Goal: Task Accomplishment & Management: Manage account settings

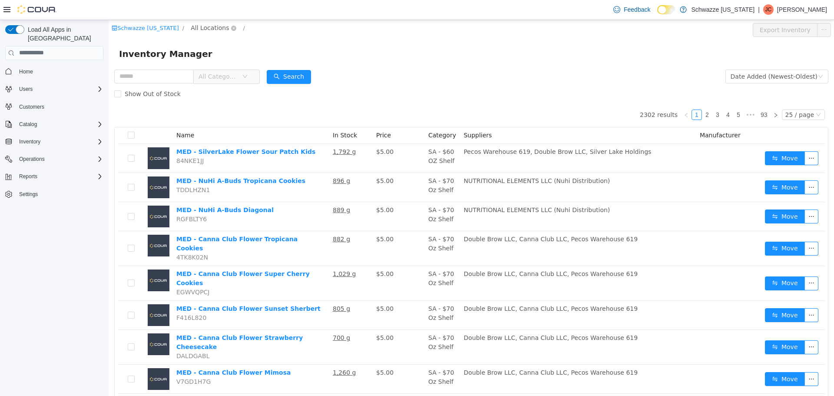
click at [195, 24] on span "All Locations" at bounding box center [210, 28] width 38 height 10
type input "***"
click at [229, 93] on span "SB - [GEOGRAPHIC_DATA]" at bounding box center [245, 89] width 78 height 7
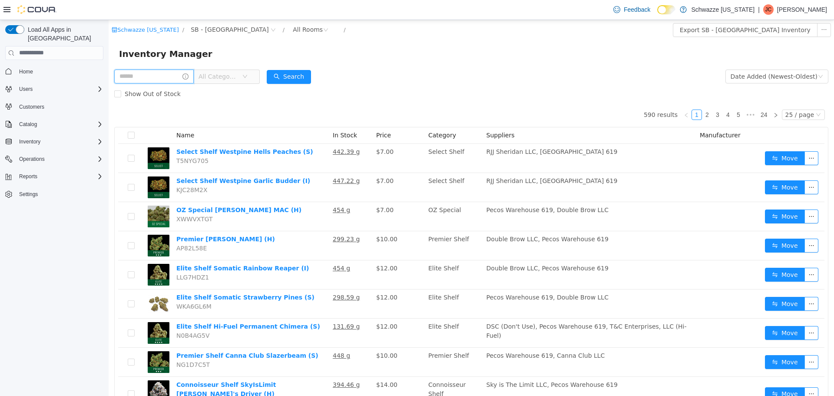
click at [165, 80] on input "text" at bounding box center [154, 76] width 80 height 14
type input "**********"
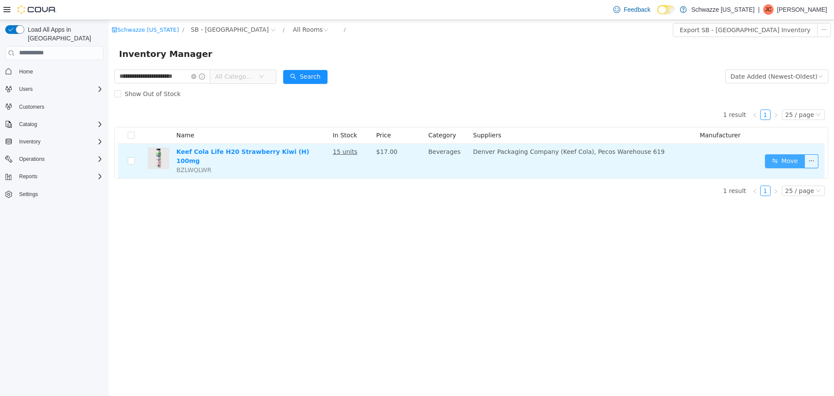
click at [771, 160] on button "Move" at bounding box center [785, 161] width 40 height 14
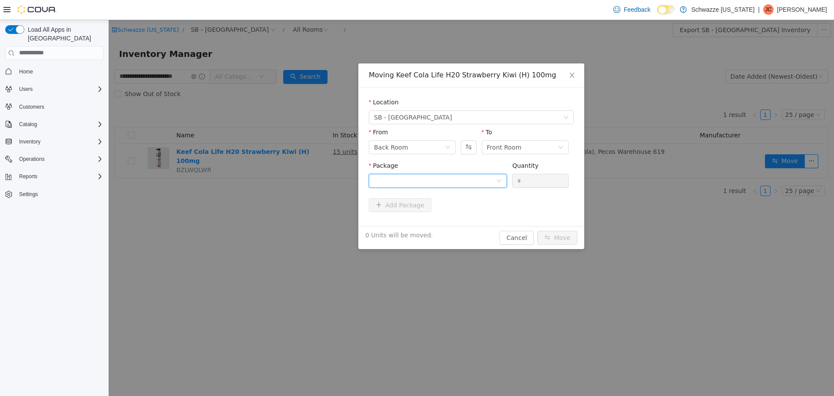
click at [439, 179] on div at bounding box center [435, 180] width 122 height 13
click at [436, 208] on strong "1A4000B0001A83B000340069" at bounding box center [425, 211] width 103 height 7
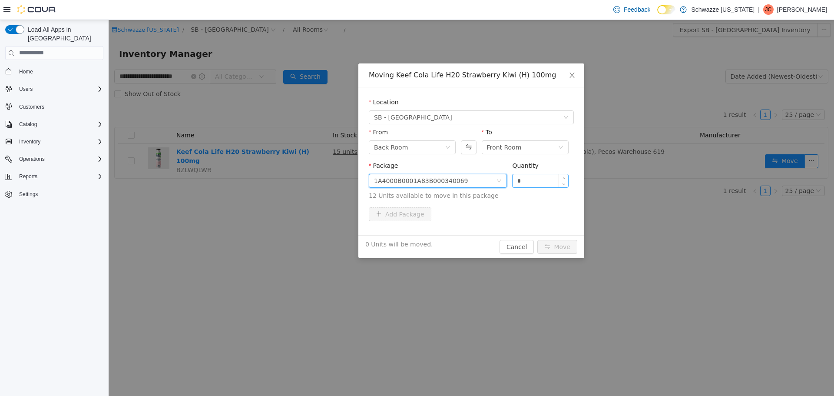
click at [531, 181] on input "*" at bounding box center [541, 180] width 56 height 13
type input "**"
click at [548, 248] on button "Move" at bounding box center [557, 246] width 40 height 14
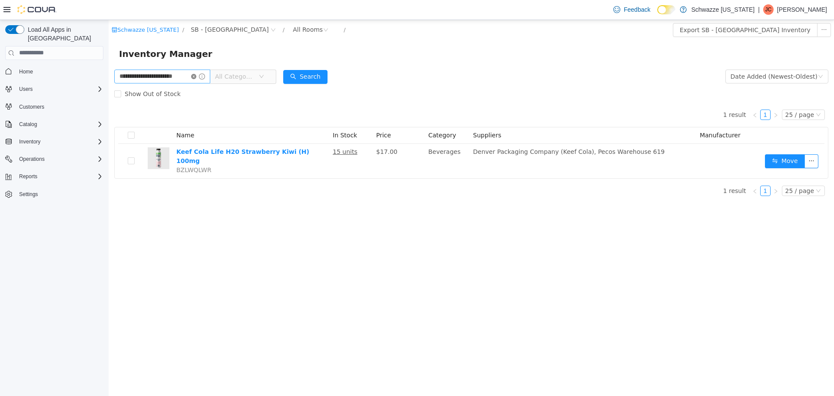
click at [195, 78] on icon "icon: close-circle" at bounding box center [193, 75] width 5 height 5
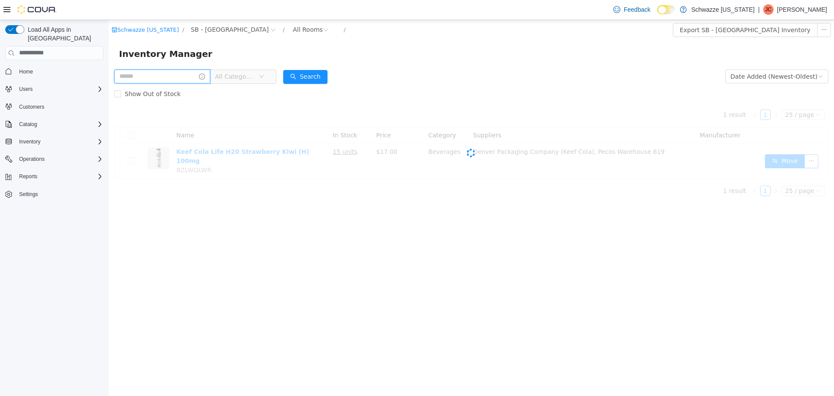
click at [174, 77] on input "text" at bounding box center [162, 76] width 96 height 14
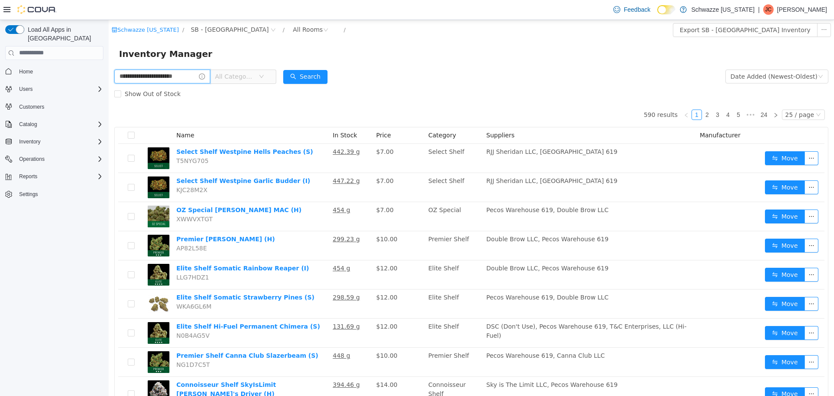
type input "**********"
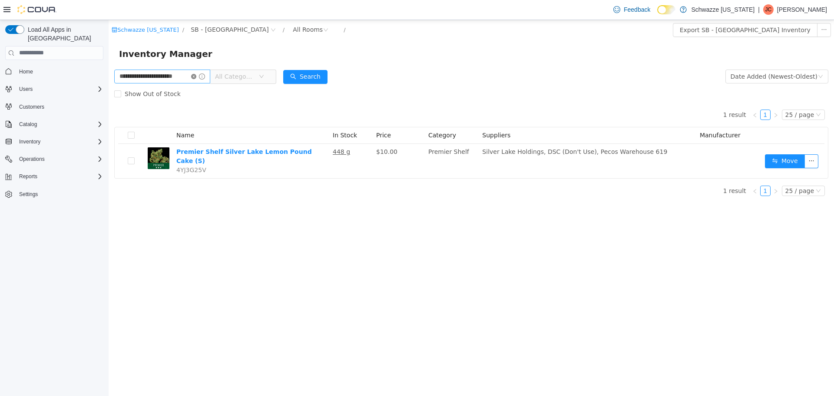
click at [194, 77] on icon "icon: close-circle" at bounding box center [193, 75] width 5 height 5
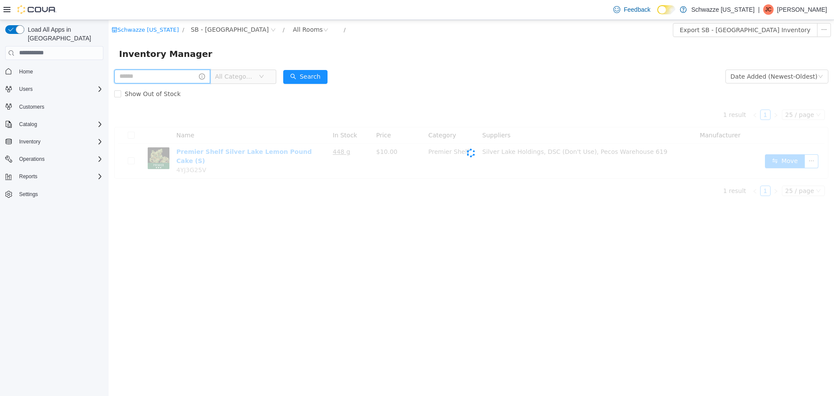
click at [178, 76] on input "text" at bounding box center [162, 76] width 96 height 14
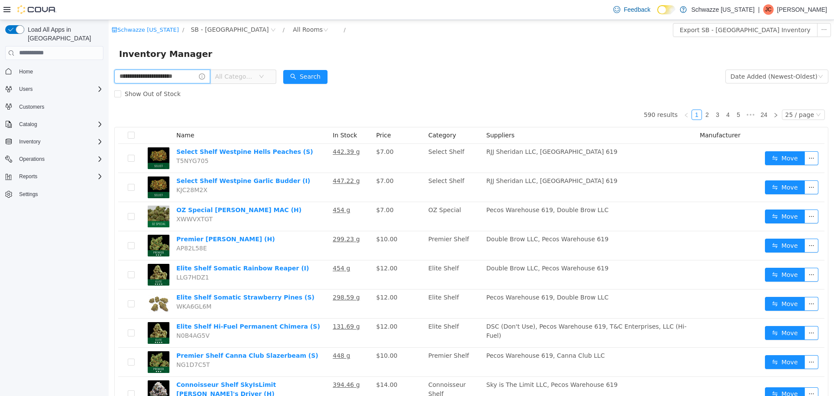
type input "**********"
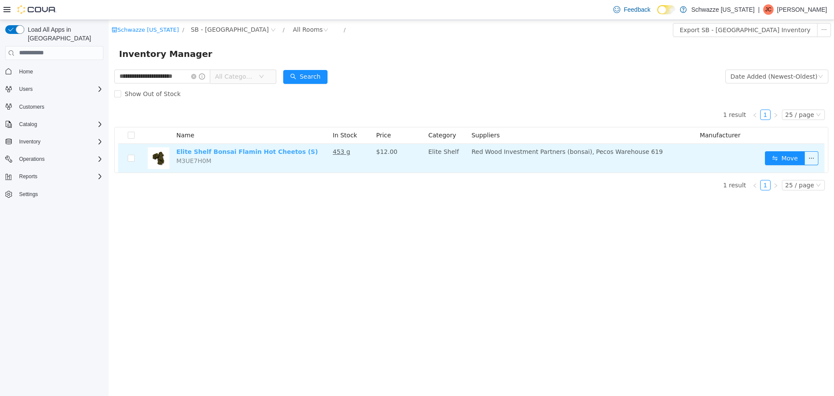
click at [237, 149] on link "Elite Shelf Bonsai Flamin Hot Cheetos (S)" at bounding box center [247, 151] width 142 height 7
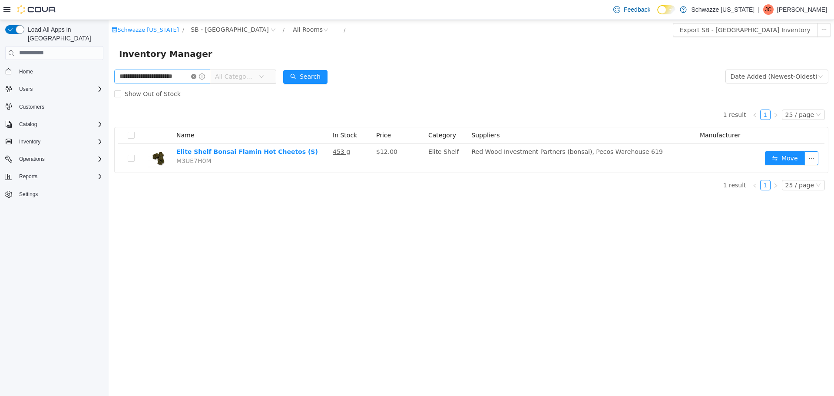
click at [194, 76] on icon "icon: close-circle" at bounding box center [193, 75] width 5 height 5
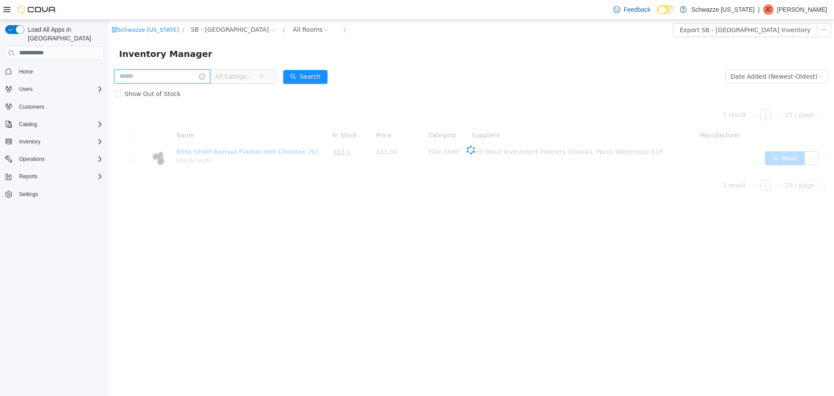
click at [180, 77] on input "text" at bounding box center [162, 76] width 96 height 14
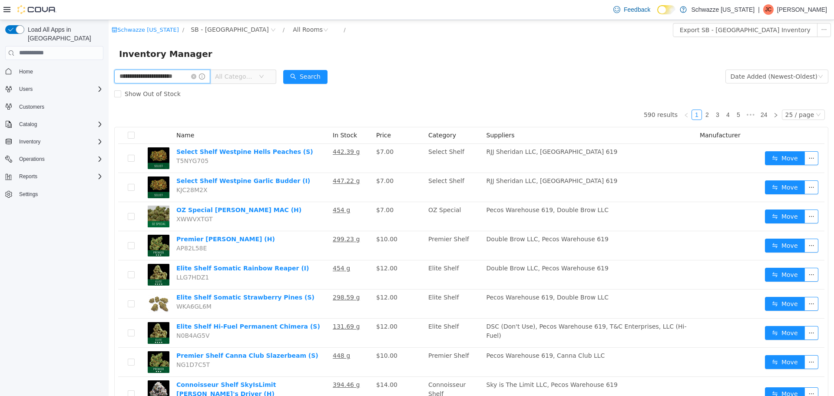
type input "**********"
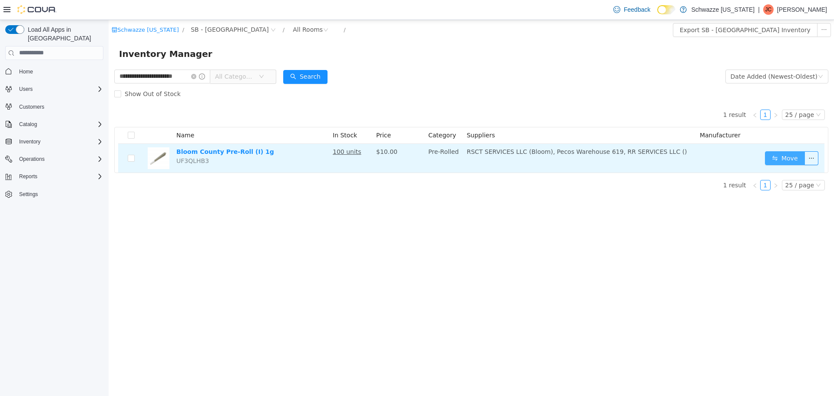
click at [802, 156] on button "Move" at bounding box center [785, 158] width 40 height 14
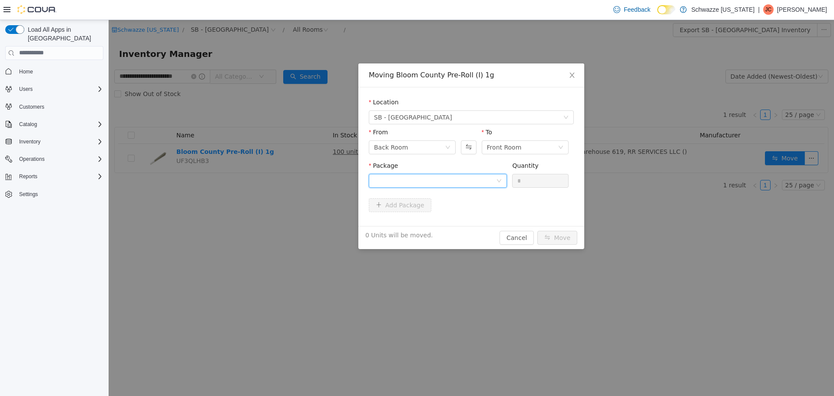
click at [462, 180] on div at bounding box center [435, 180] width 122 height 13
click at [473, 209] on li "1A4000B0001317A000055558 Quantity : 100 Units" at bounding box center [438, 216] width 138 height 23
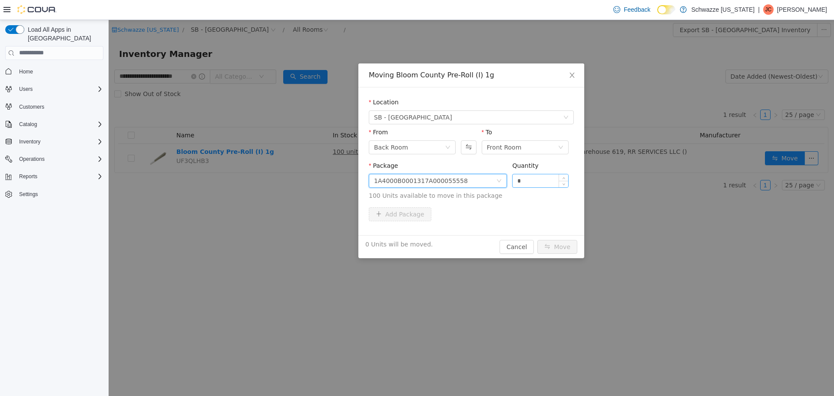
click at [531, 183] on input "*" at bounding box center [541, 180] width 56 height 13
type input "***"
click at [558, 245] on button "Move" at bounding box center [557, 246] width 40 height 14
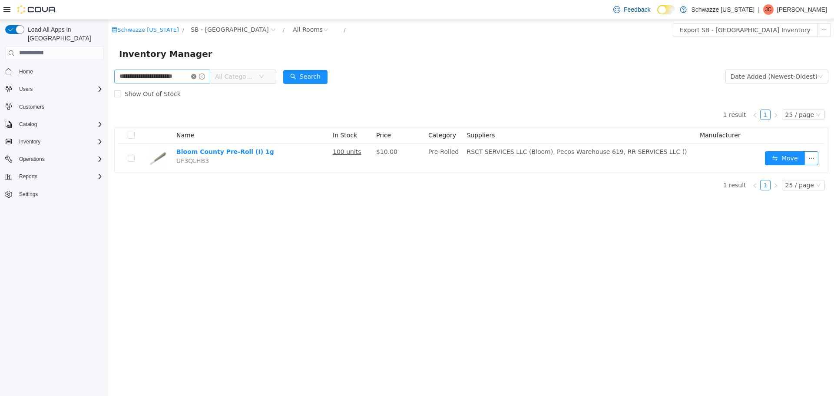
click at [193, 77] on icon "icon: close-circle" at bounding box center [193, 75] width 5 height 5
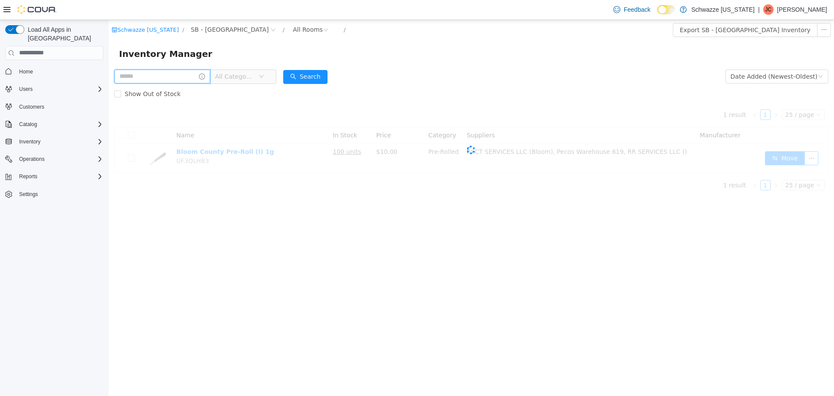
click at [185, 76] on input "text" at bounding box center [162, 76] width 96 height 14
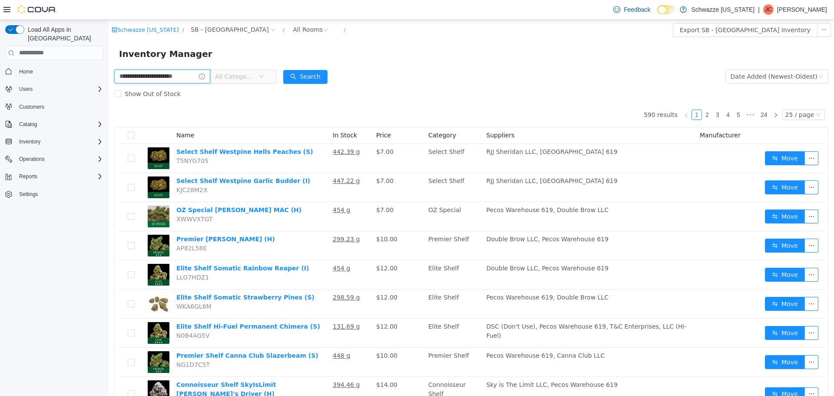
type input "**********"
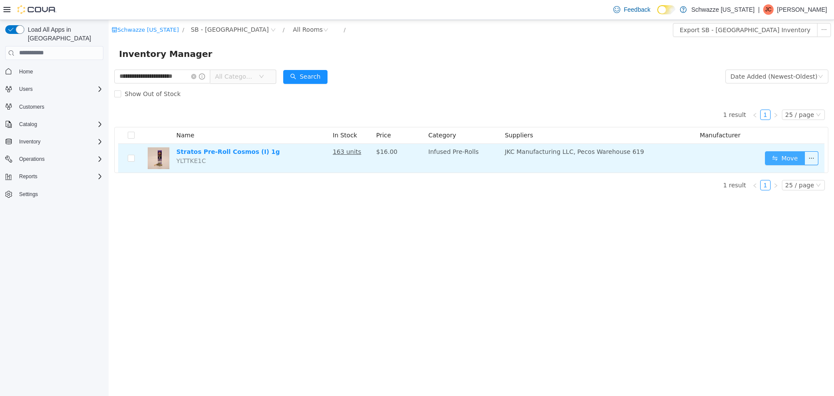
click at [771, 159] on button "Move" at bounding box center [785, 158] width 40 height 14
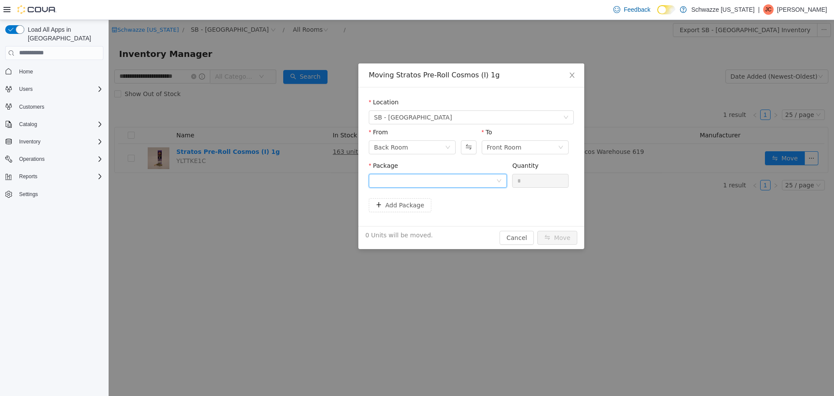
click at [421, 178] on div at bounding box center [435, 180] width 122 height 13
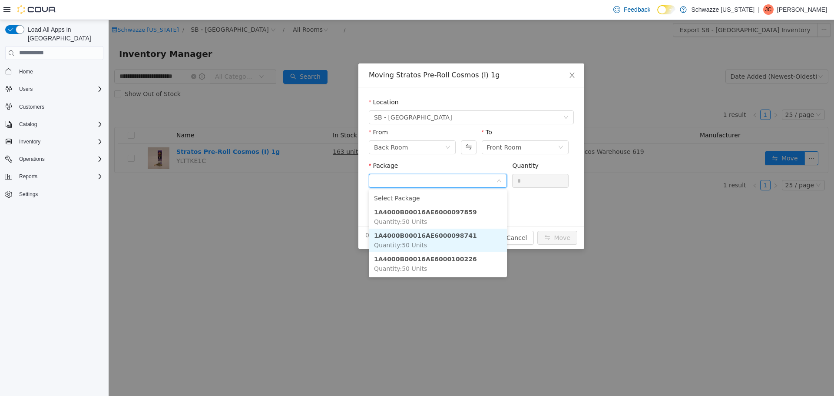
click at [458, 241] on li "1A4000B00016AE6000098741 Quantity : 50 Units" at bounding box center [438, 239] width 138 height 23
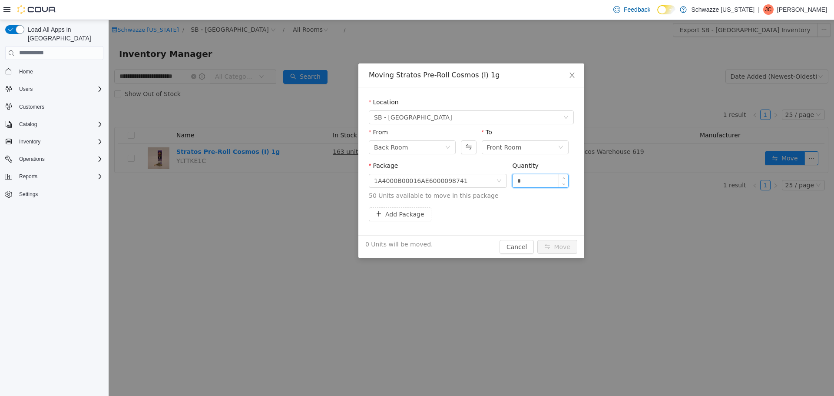
click at [515, 180] on input "*" at bounding box center [541, 180] width 56 height 13
type input "**"
click at [519, 212] on div "Add Package" at bounding box center [471, 214] width 205 height 14
click at [563, 251] on button "Move" at bounding box center [557, 246] width 40 height 14
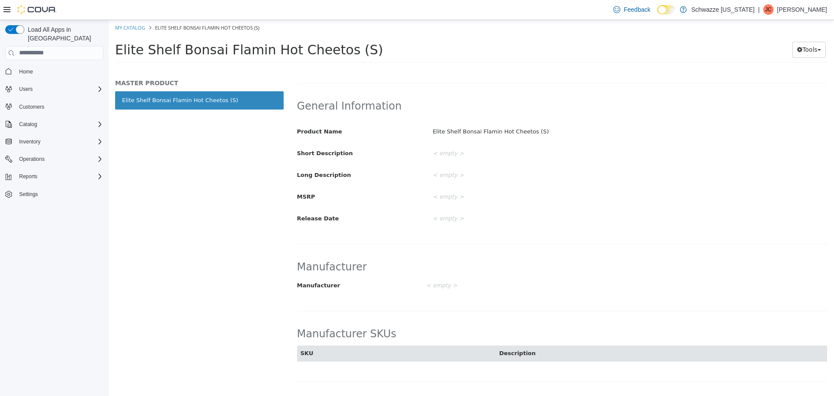
scroll to position [122, 0]
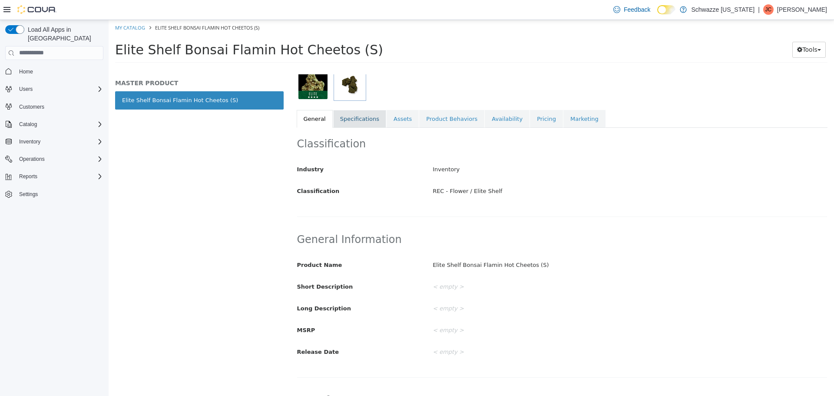
click at [371, 121] on link "Specifications" at bounding box center [359, 118] width 53 height 18
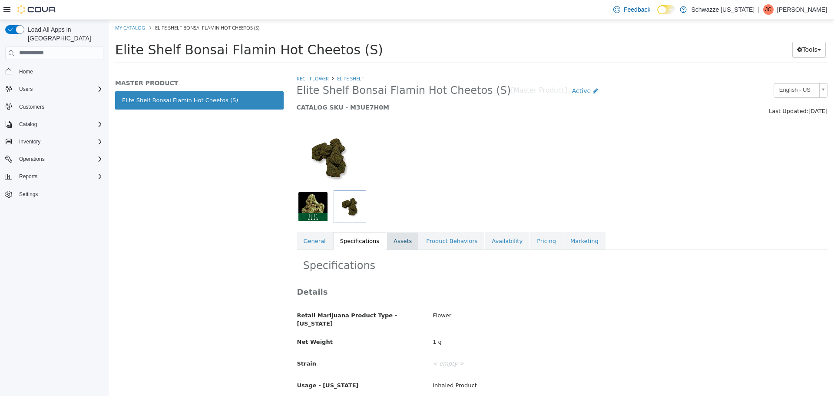
click at [403, 235] on link "Assets" at bounding box center [403, 241] width 32 height 18
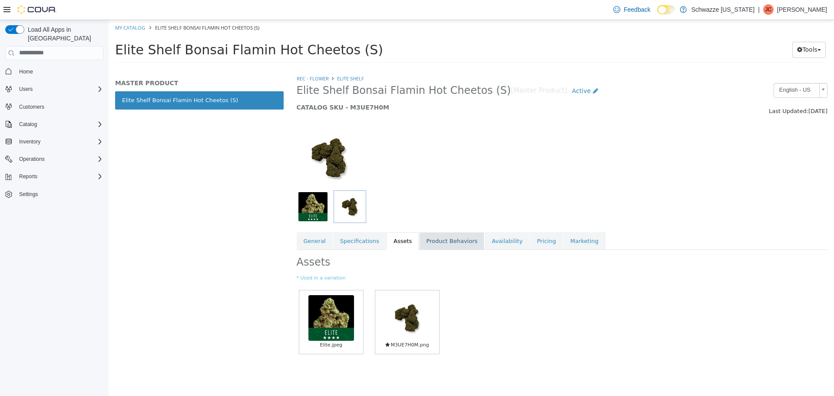
click at [431, 244] on link "Product Behaviors" at bounding box center [451, 241] width 65 height 18
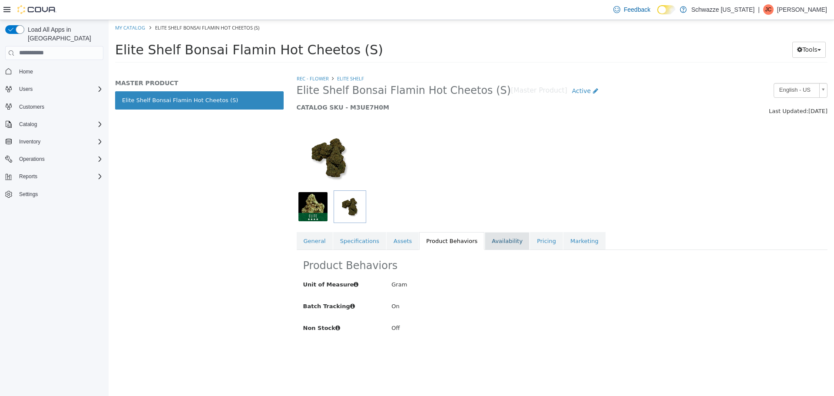
click at [485, 242] on link "Availability" at bounding box center [507, 241] width 45 height 18
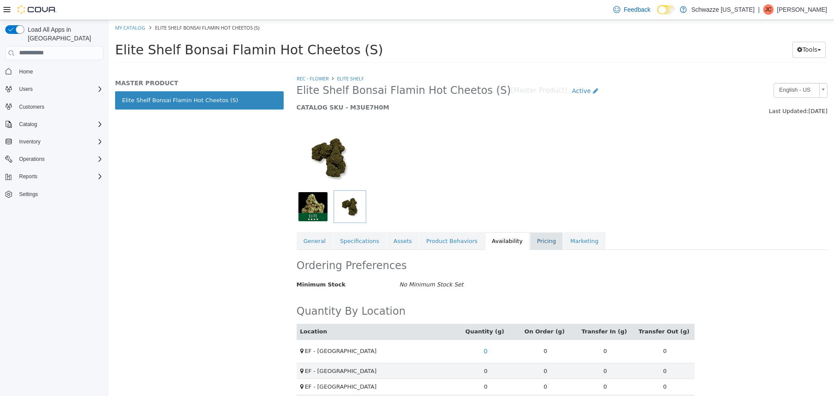
click at [532, 244] on link "Pricing" at bounding box center [546, 241] width 33 height 18
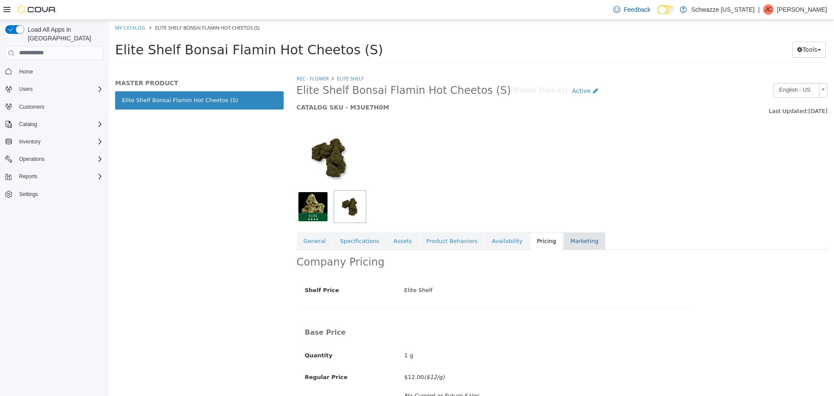
click at [564, 236] on link "Marketing" at bounding box center [585, 241] width 42 height 18
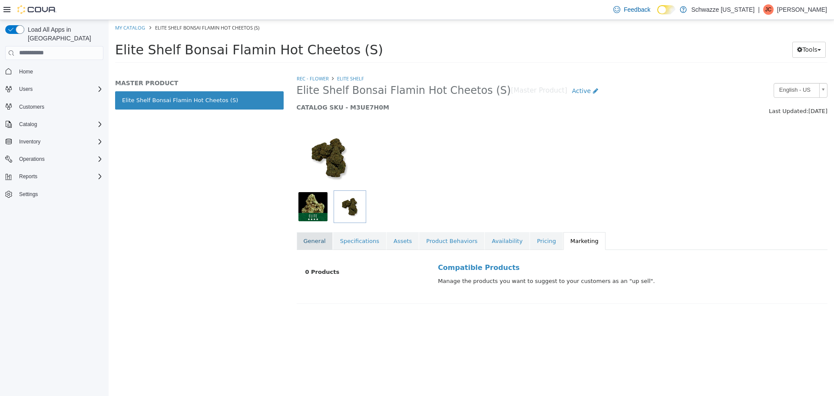
click at [313, 239] on link "General" at bounding box center [315, 241] width 36 height 18
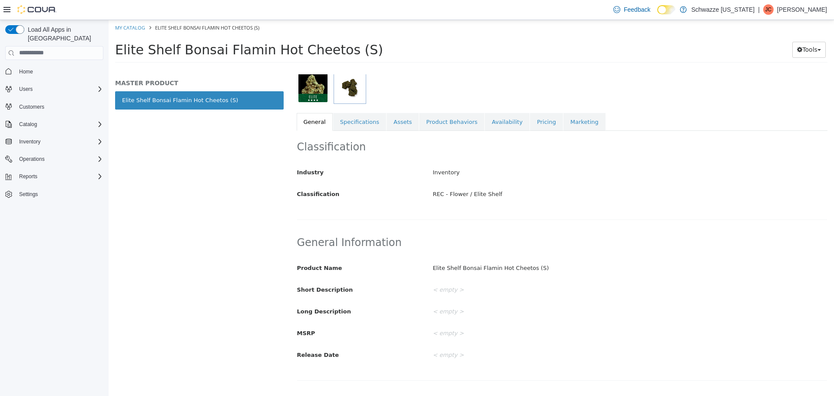
scroll to position [79, 0]
